Goal: Task Accomplishment & Management: Complete application form

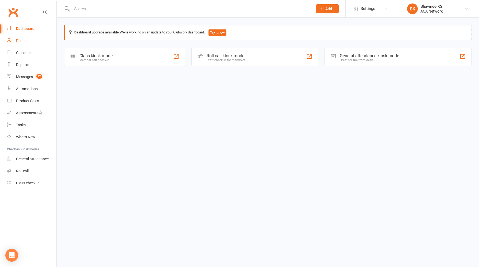
click at [25, 41] on div "People" at bounding box center [21, 41] width 11 height 4
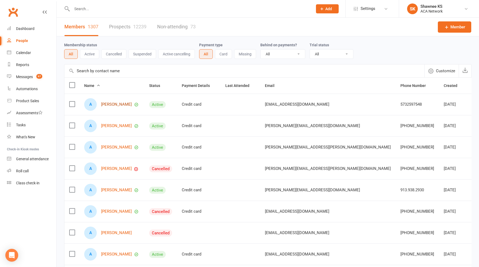
click at [116, 105] on link "[PERSON_NAME]" at bounding box center [116, 104] width 31 height 5
click at [0, 0] on div "Loading" at bounding box center [0, 0] width 0 height 0
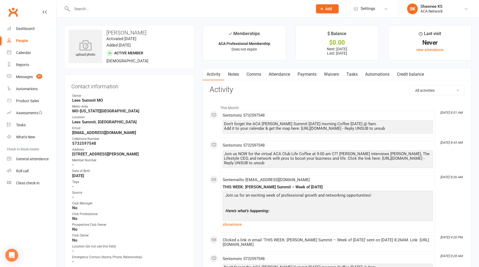
click at [334, 74] on link "Waivers" at bounding box center [331, 74] width 22 height 12
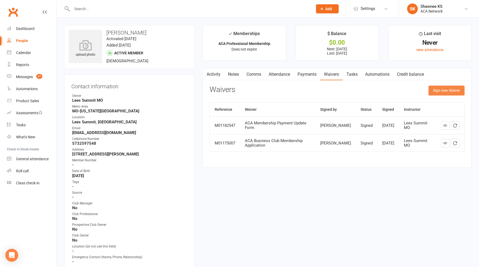
click at [444, 91] on button "Sign new Waiver" at bounding box center [447, 91] width 36 height 10
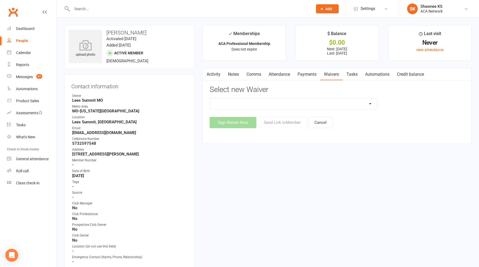
click at [269, 98] on div "ACA Business Club Membership Application ACA Membership Payment Update Form" at bounding box center [293, 103] width 167 height 11
click at [269, 100] on select "ACA Business Club Membership Application ACA Membership Payment Update Form" at bounding box center [293, 103] width 167 height 11
select select "10856"
